Goal: Task Accomplishment & Management: Use online tool/utility

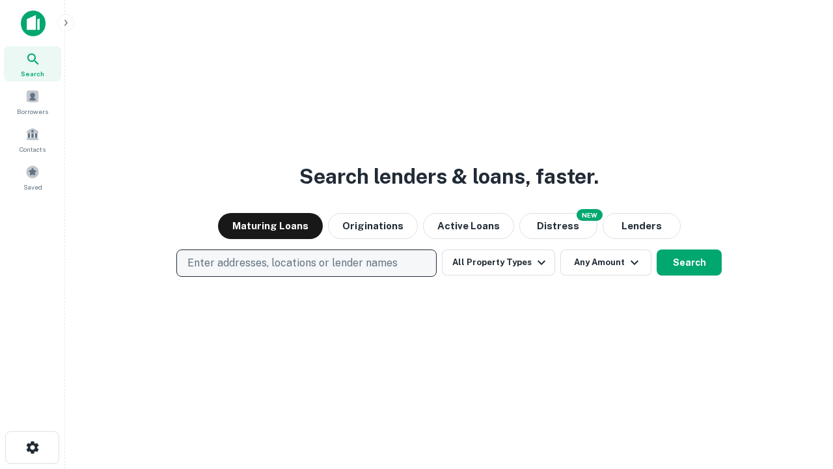
click at [306, 263] on p "Enter addresses, locations or lender names" at bounding box center [293, 263] width 210 height 16
type input "**********"
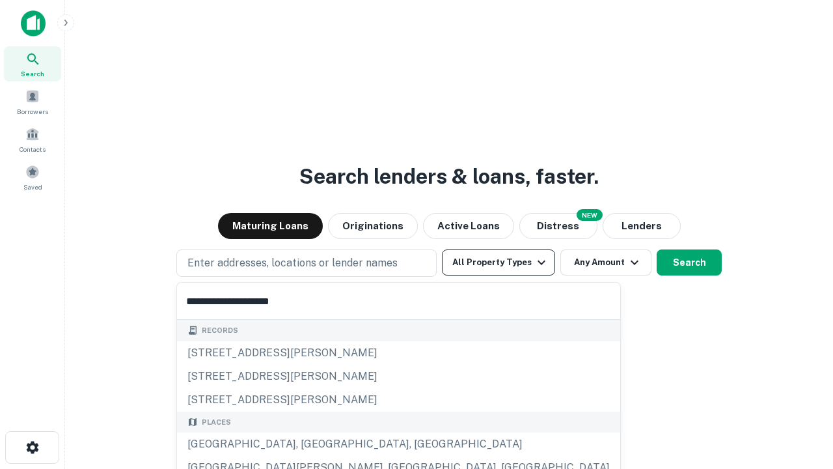
click at [311, 444] on div "Santa Monica, CA, USA" at bounding box center [398, 443] width 443 height 23
click at [499, 262] on button "All Property Types" at bounding box center [498, 262] width 113 height 26
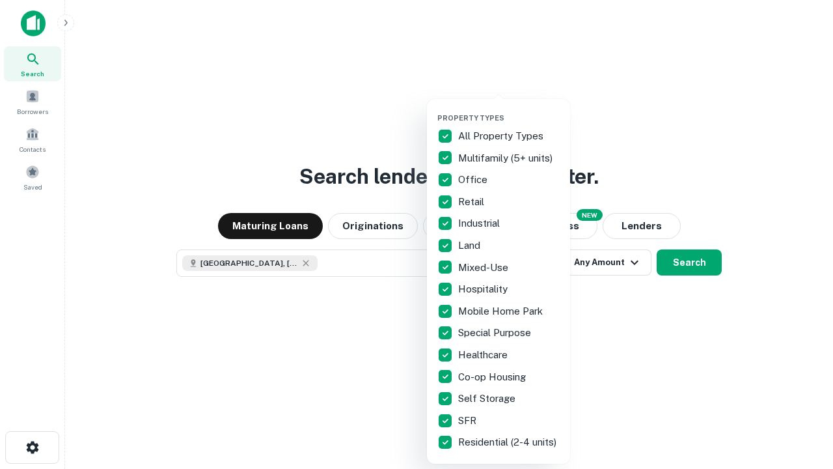
click at [509, 109] on button "button" at bounding box center [509, 109] width 143 height 1
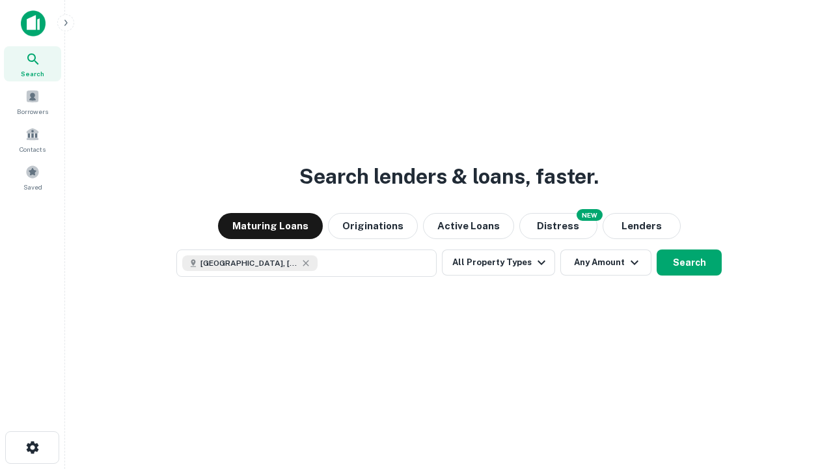
scroll to position [21, 0]
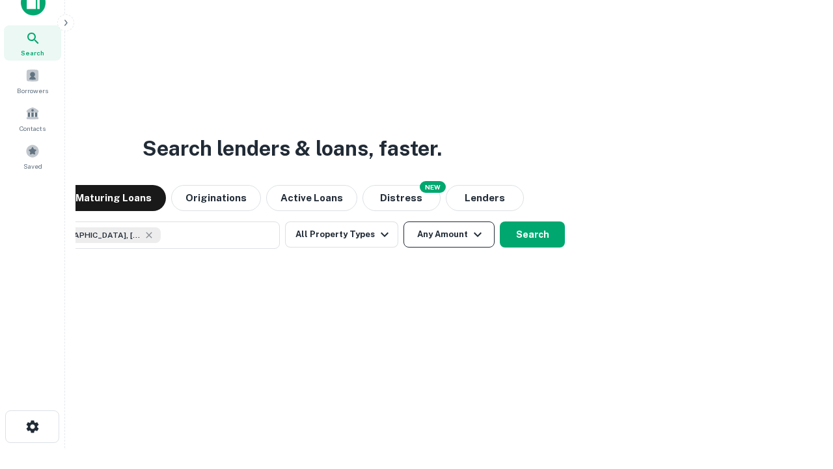
click at [404, 221] on button "Any Amount" at bounding box center [449, 234] width 91 height 26
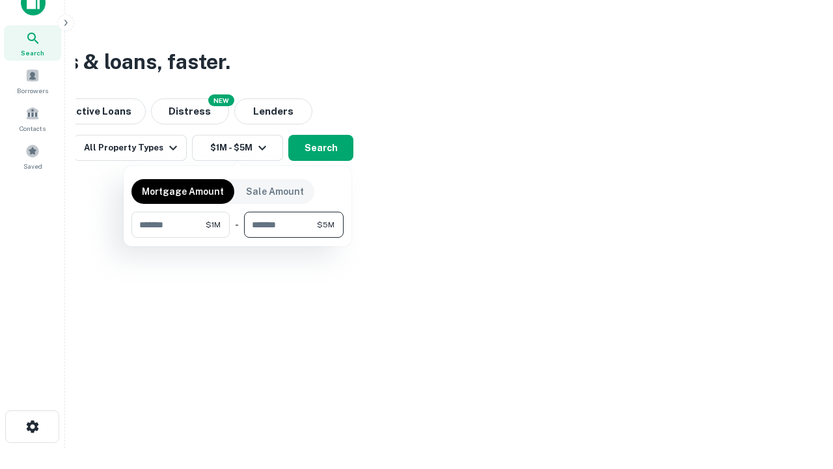
type input "*******"
click at [238, 238] on button "button" at bounding box center [238, 238] width 212 height 1
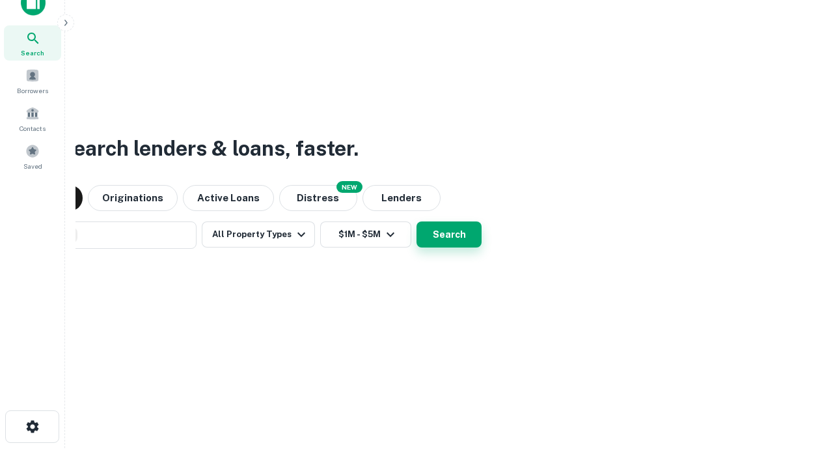
click at [417, 221] on button "Search" at bounding box center [449, 234] width 65 height 26
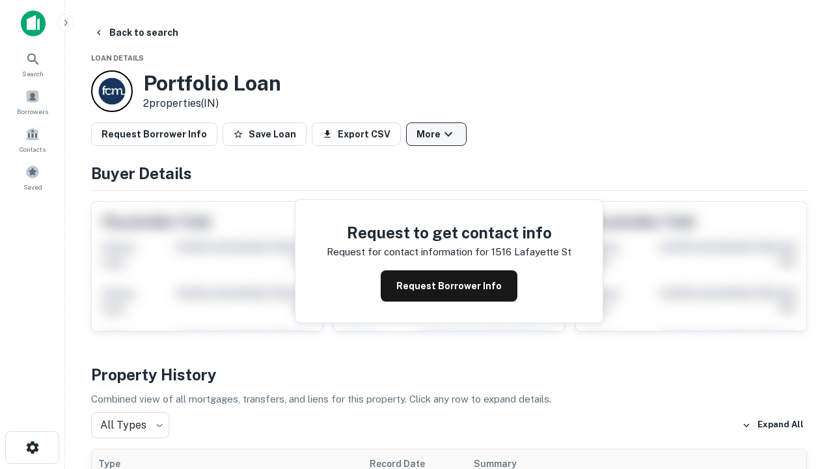
click at [436, 134] on button "More" at bounding box center [436, 133] width 61 height 23
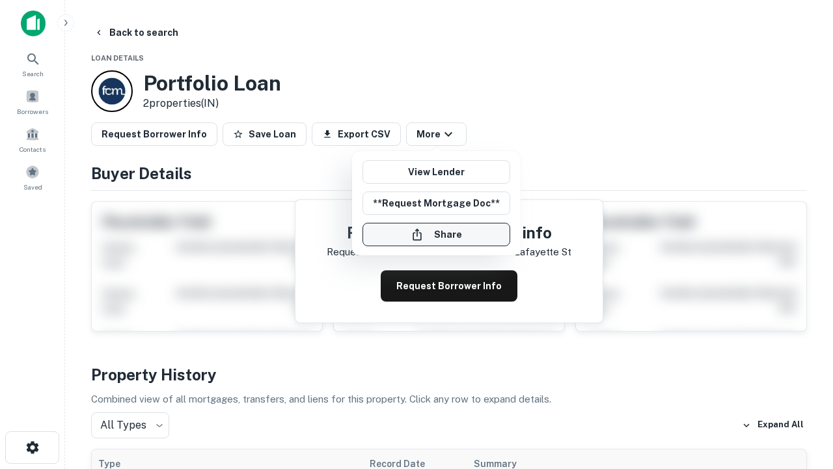
click at [436, 234] on button "Share" at bounding box center [437, 234] width 148 height 23
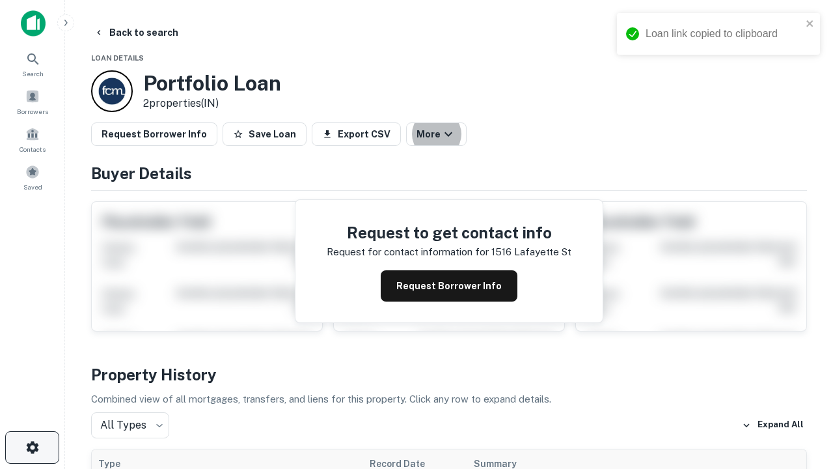
click at [32, 447] on icon "button" at bounding box center [33, 448] width 16 height 16
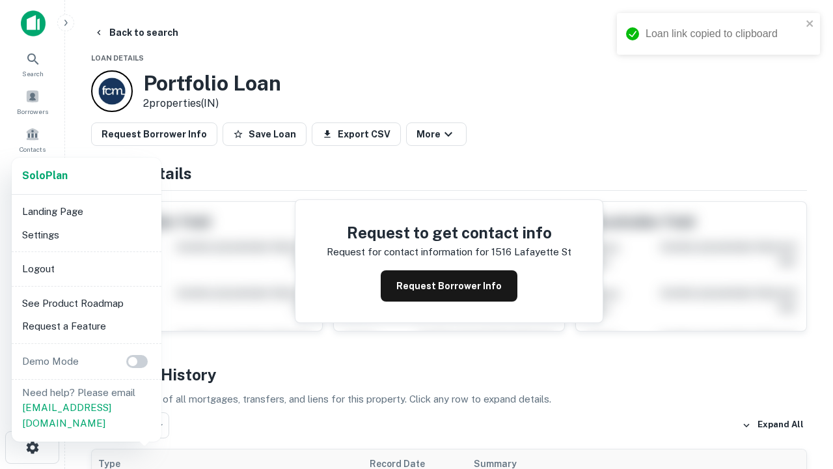
click at [86, 268] on li "Logout" at bounding box center [86, 268] width 139 height 23
